Goal: Find specific page/section: Find specific page/section

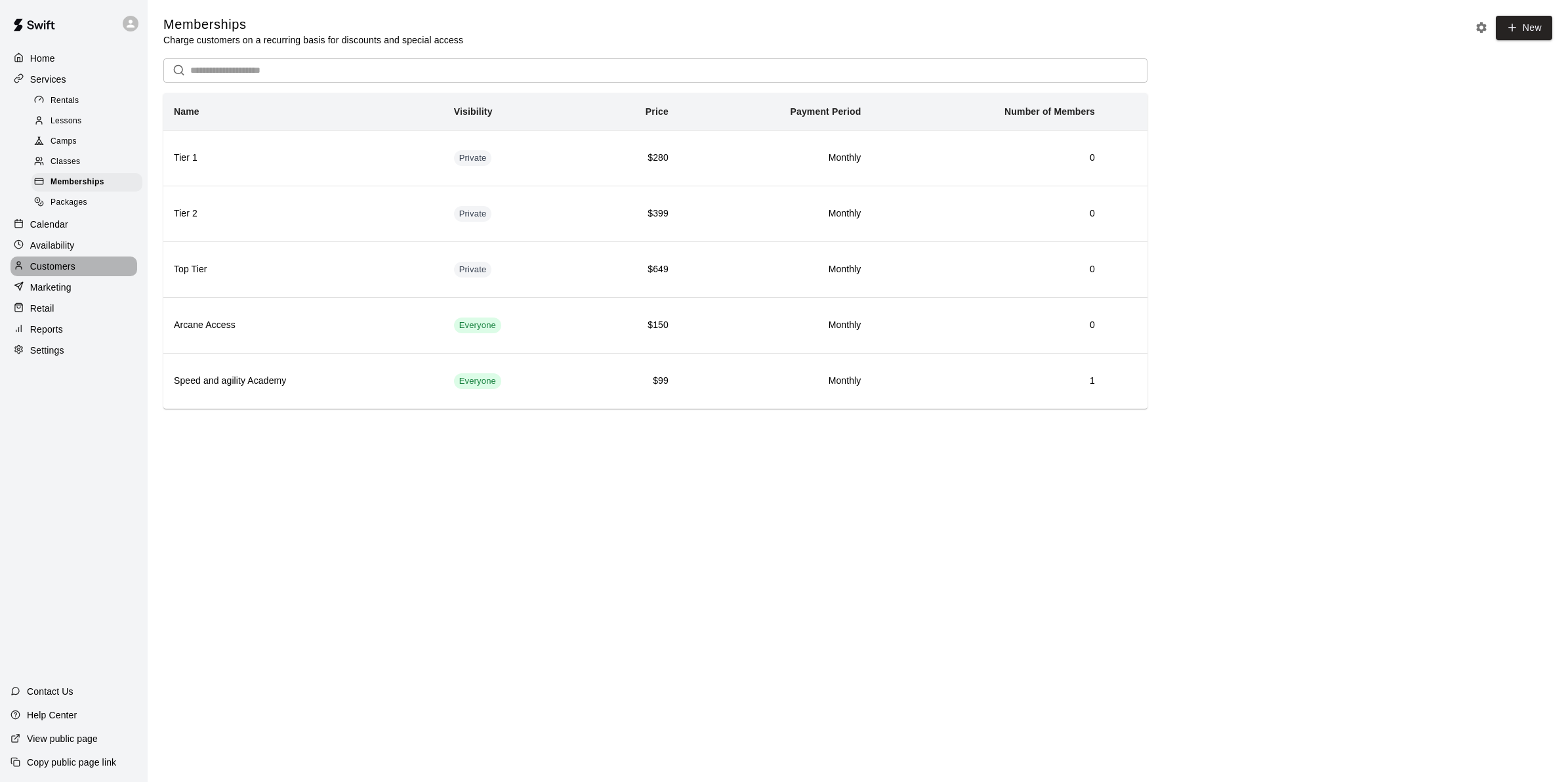
click at [53, 273] on p "Customers" at bounding box center [53, 267] width 45 height 13
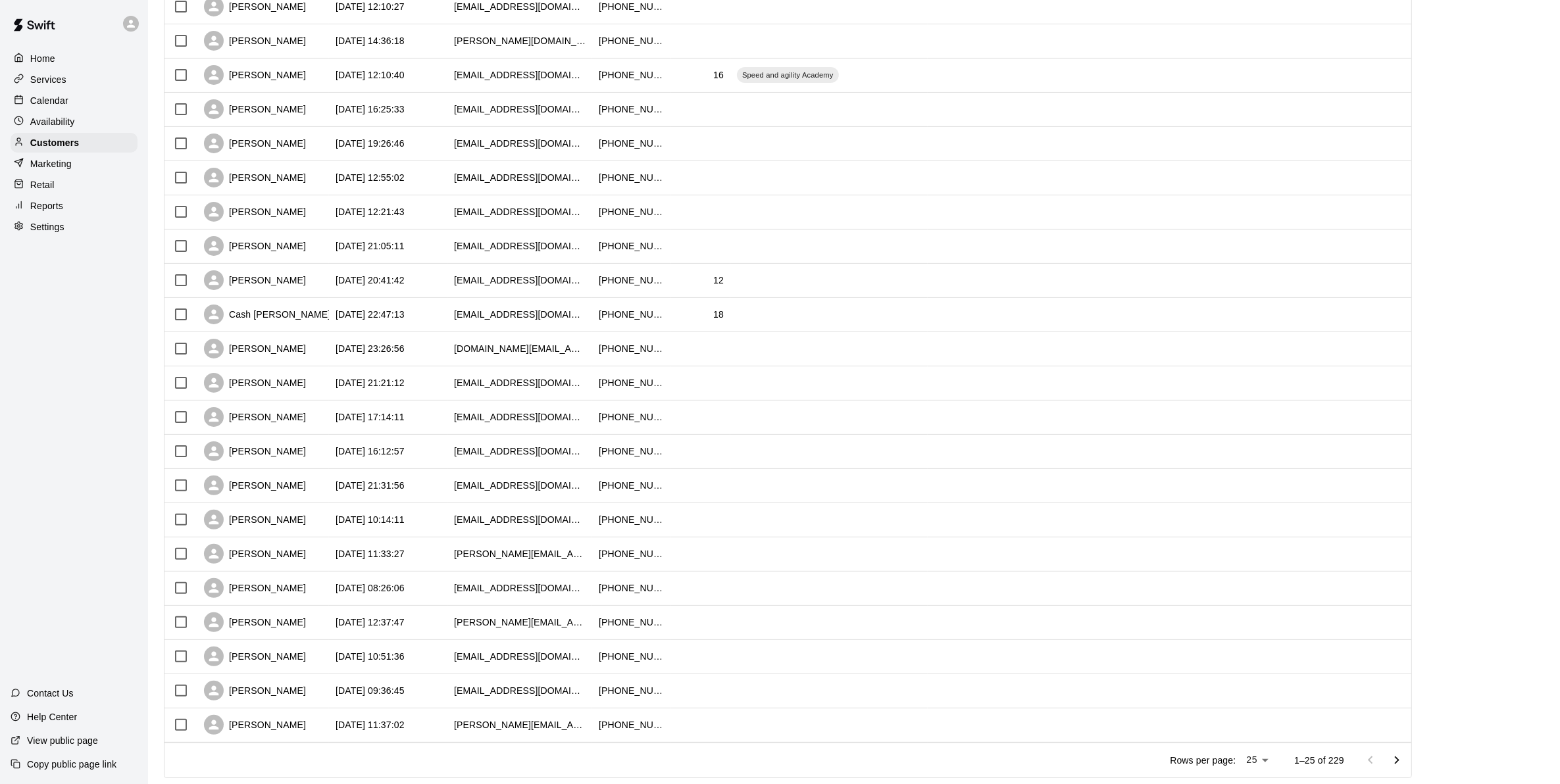
scroll to position [353, 0]
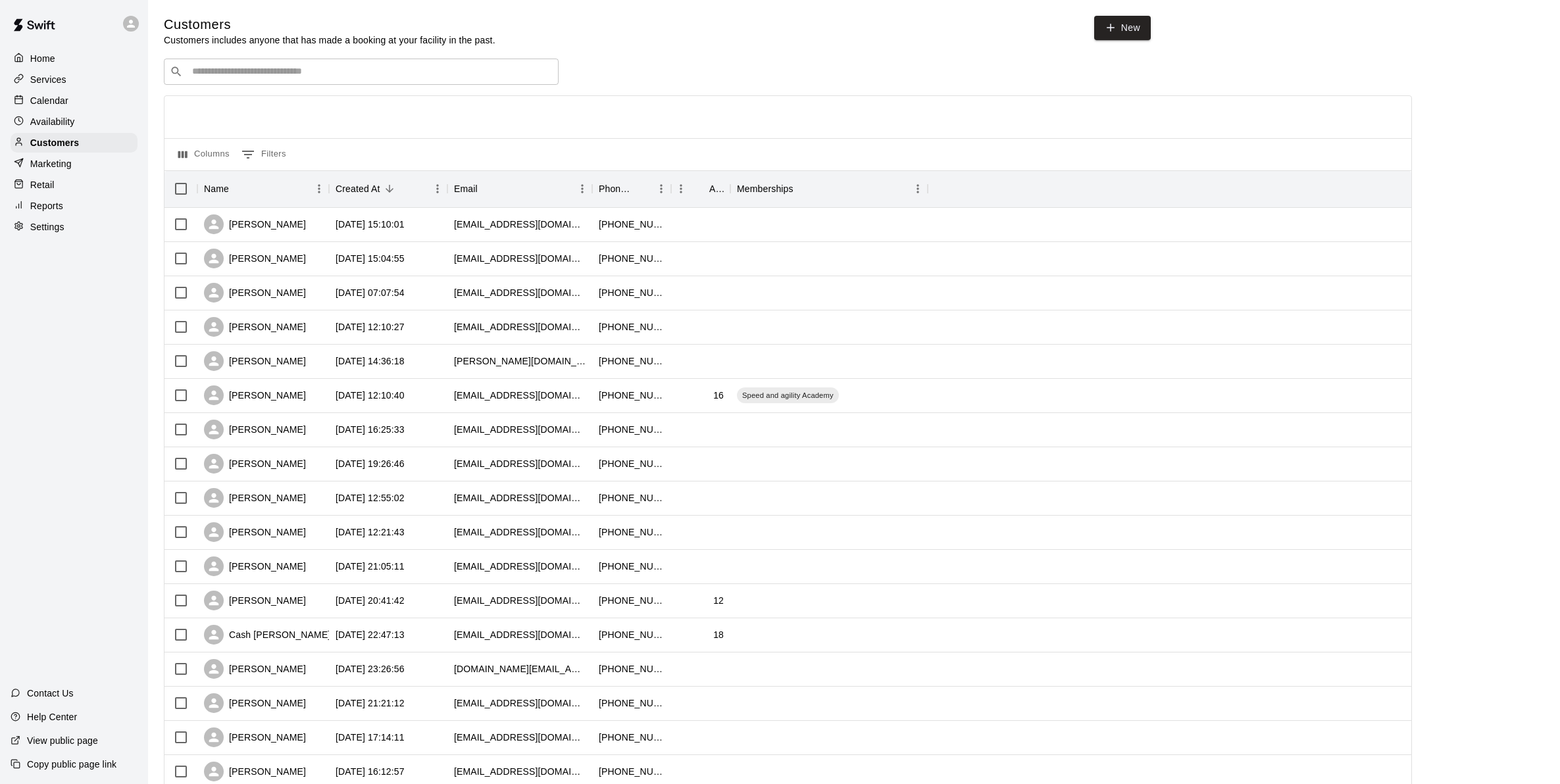
scroll to position [353, 0]
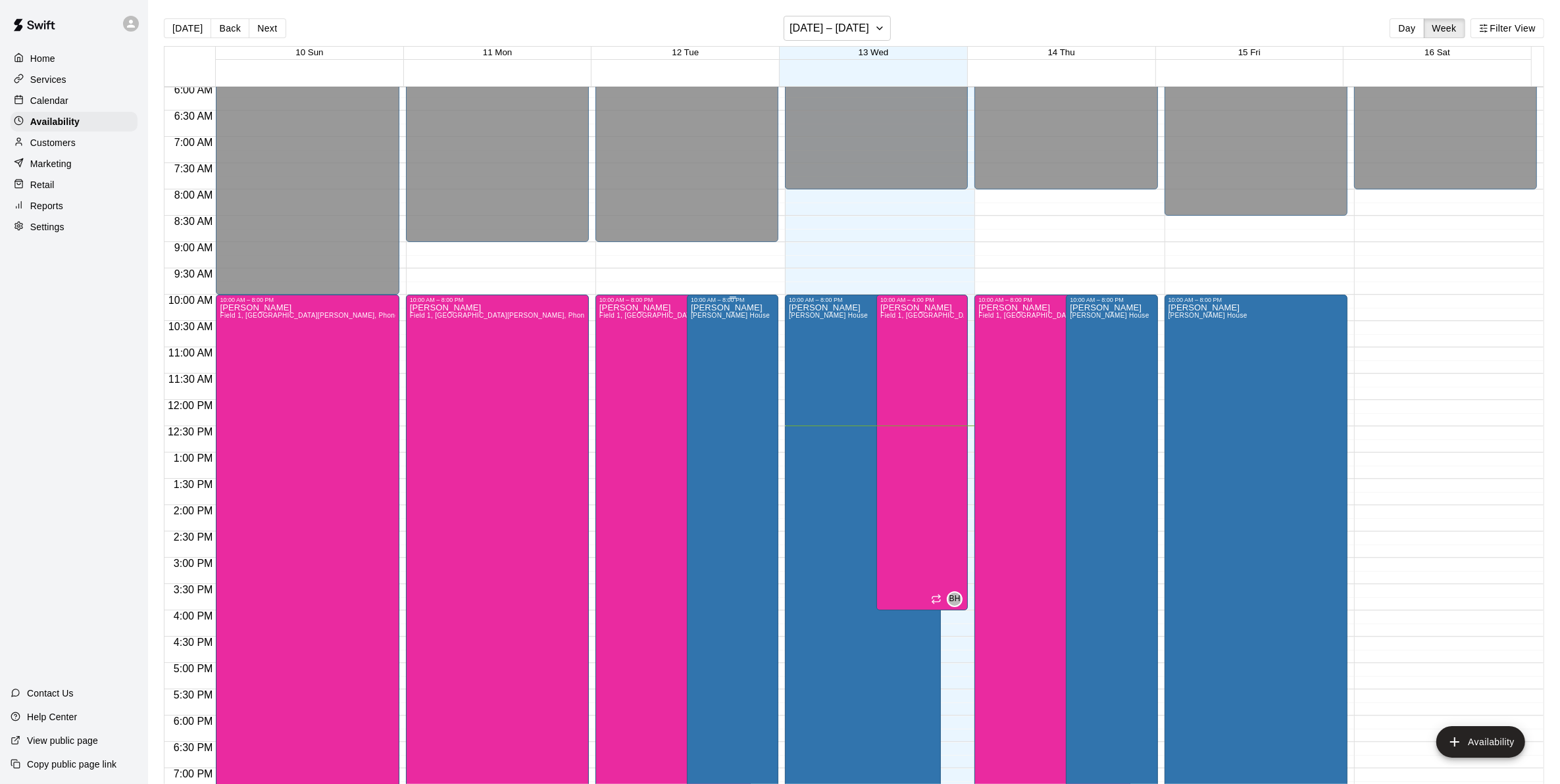
scroll to position [468, 0]
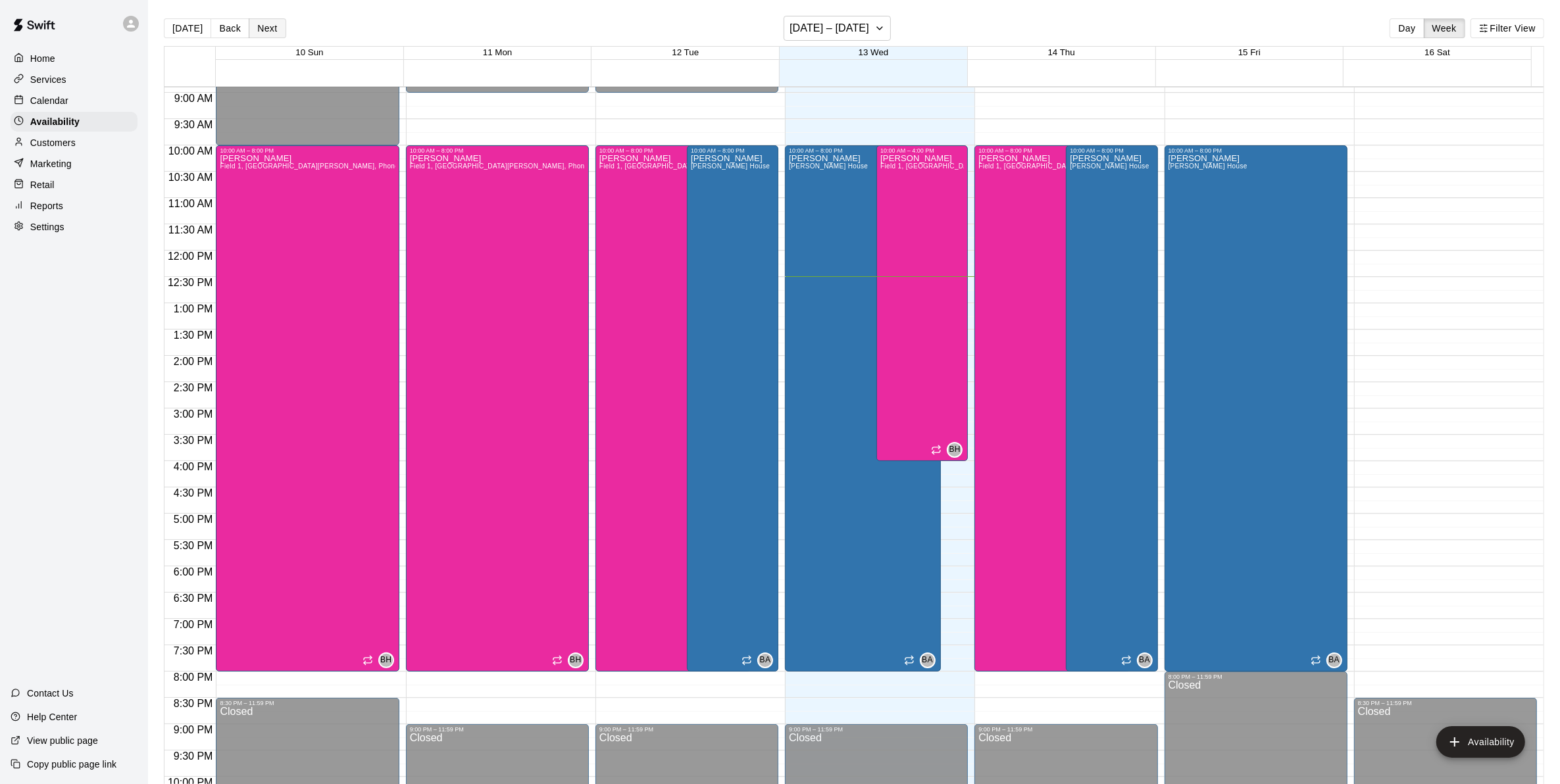
click at [259, 21] on button "Next" at bounding box center [267, 29] width 37 height 20
